Goal: Task Accomplishment & Management: Use online tool/utility

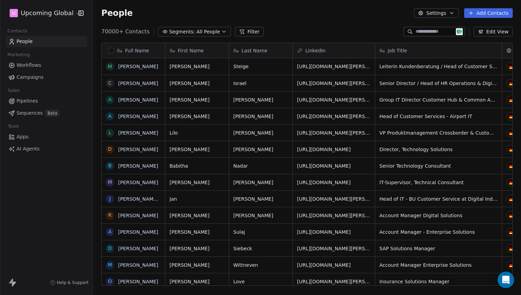
scroll to position [255, 423]
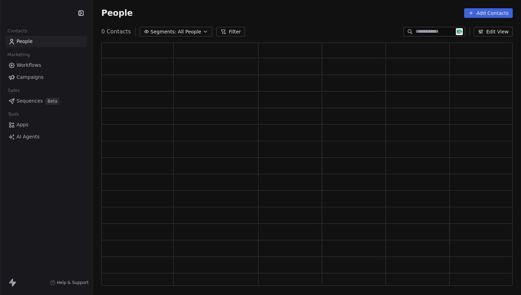
scroll to position [238, 406]
click at [484, 17] on button "Add Contacts" at bounding box center [488, 13] width 49 height 10
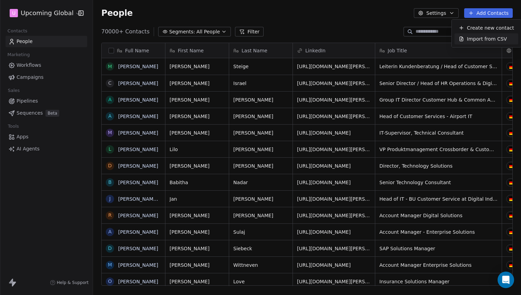
scroll to position [255, 423]
click at [494, 39] on span "Import from CSV" at bounding box center [487, 38] width 40 height 7
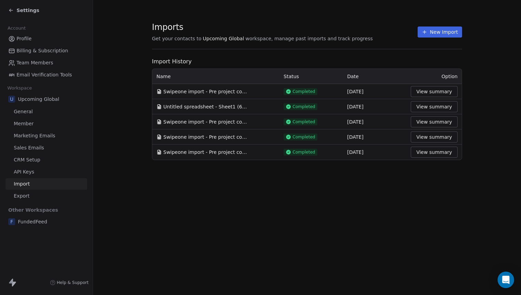
click at [450, 34] on button "New Import" at bounding box center [440, 32] width 44 height 11
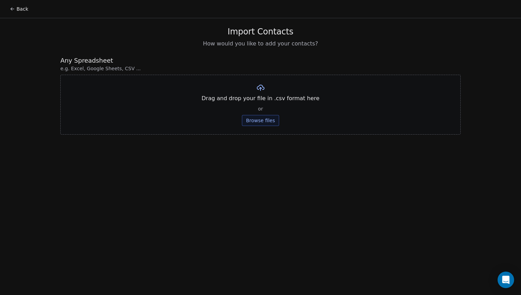
click at [263, 124] on button "Browse files" at bounding box center [260, 120] width 37 height 11
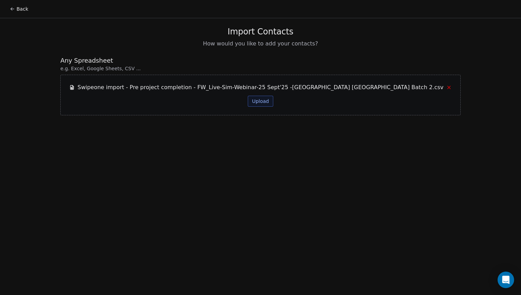
click at [254, 97] on button "Upload" at bounding box center [260, 101] width 25 height 11
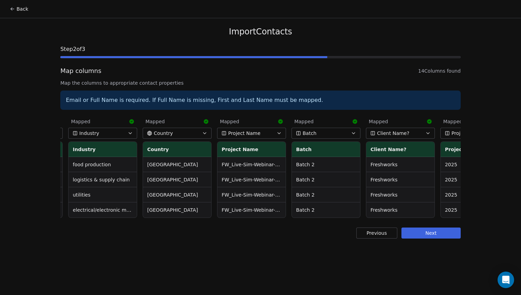
scroll to position [0, 636]
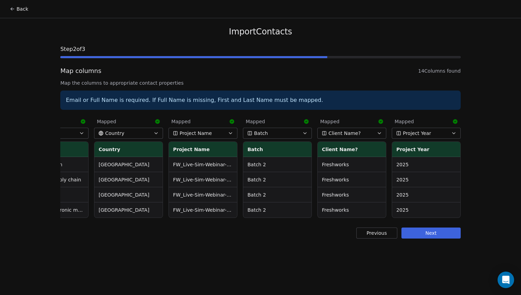
click at [434, 239] on button "Next" at bounding box center [430, 233] width 59 height 11
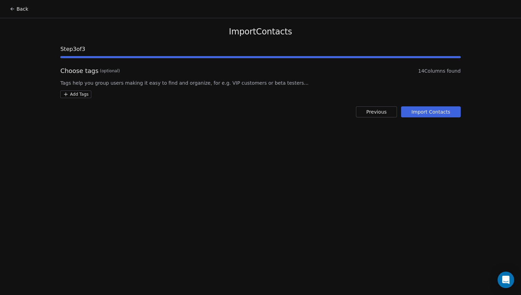
click at [444, 108] on button "Import Contacts" at bounding box center [431, 111] width 60 height 11
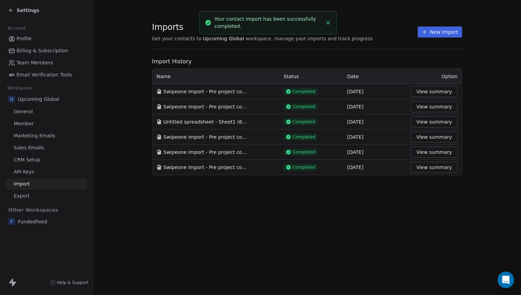
click at [449, 97] on td "View summary" at bounding box center [434, 91] width 55 height 15
click at [449, 93] on button "View summary" at bounding box center [434, 91] width 47 height 11
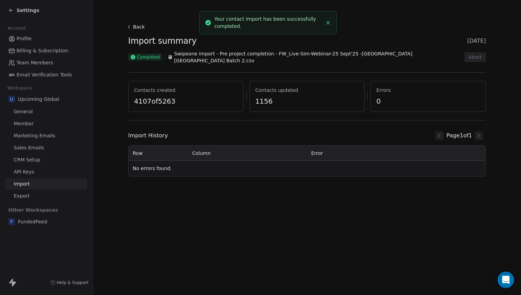
click at [133, 25] on button "Back" at bounding box center [136, 27] width 22 height 12
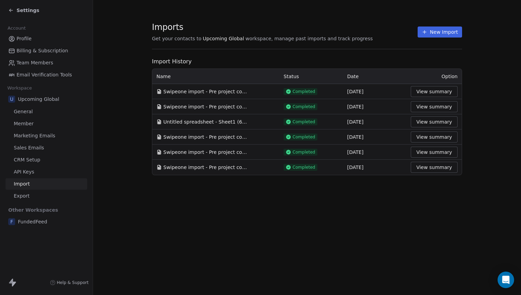
click at [16, 7] on div "Settings" at bounding box center [23, 10] width 31 height 7
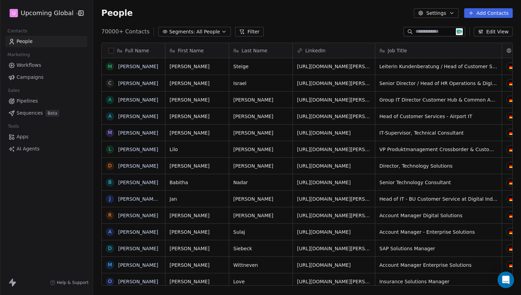
scroll to position [255, 423]
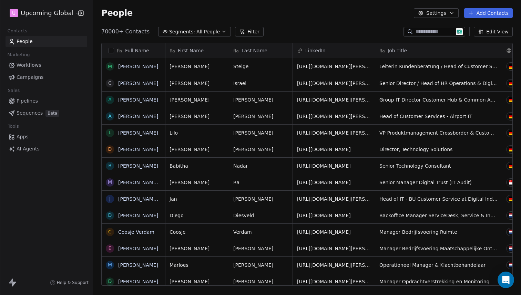
click at [239, 27] on button "Filter" at bounding box center [249, 32] width 29 height 10
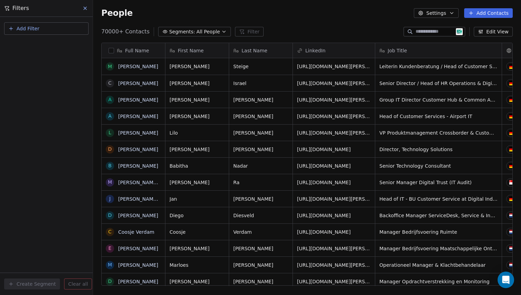
click at [50, 24] on button "Add Filter" at bounding box center [46, 28] width 84 height 12
click at [46, 46] on span "Contact properties" at bounding box center [33, 44] width 45 height 7
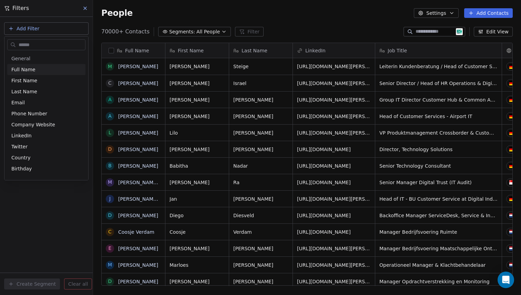
click at [81, 10] on html "U Upcoming Global Contacts People Marketing Workflows Campaigns Sales Pipelines…" at bounding box center [260, 147] width 521 height 295
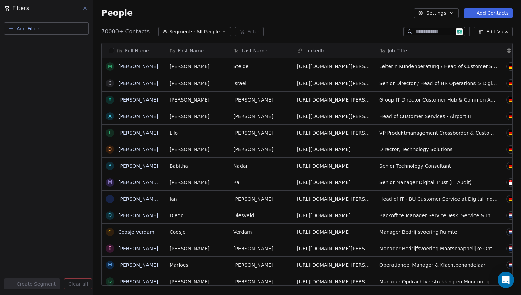
click at [84, 10] on icon at bounding box center [85, 8] width 3 height 3
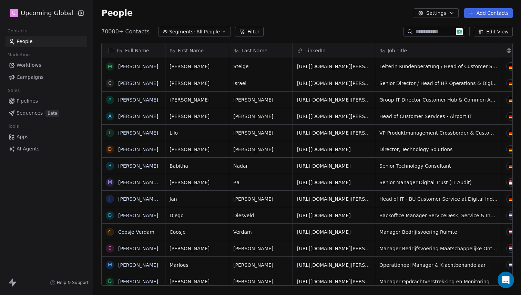
click at [185, 34] on span "Segments:" at bounding box center [182, 31] width 26 height 7
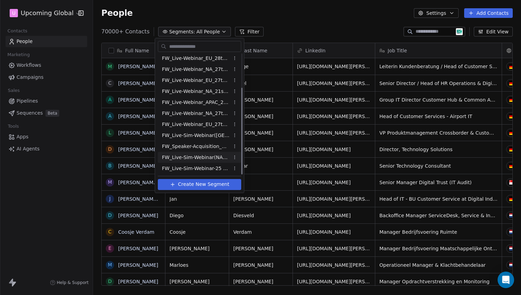
scroll to position [47, 0]
click at [202, 165] on span "FW_Live-Sim-Webinar-25 Sept'25 -[GEOGRAPHIC_DATA] [GEOGRAPHIC_DATA]" at bounding box center [196, 167] width 68 height 7
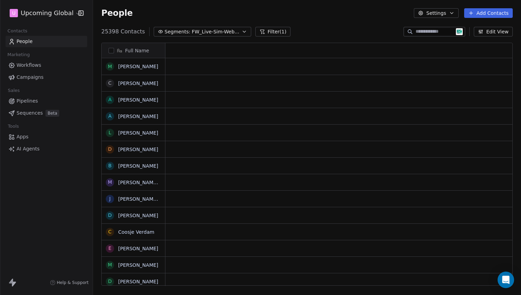
scroll to position [255, 423]
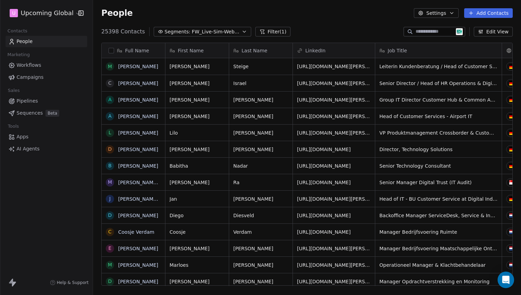
click at [334, 18] on div "People Settings Add Contacts" at bounding box center [307, 13] width 428 height 26
